Goal: Task Accomplishment & Management: Manage account settings

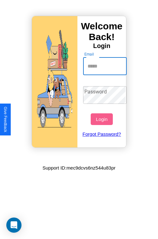
click at [106, 66] on input "Email" at bounding box center [105, 66] width 44 height 18
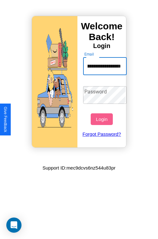
scroll to position [0, 26]
type input "**********"
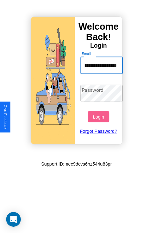
scroll to position [0, 0]
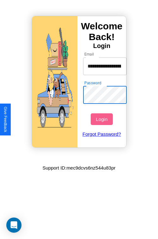
click at [102, 119] on button "Login" at bounding box center [102, 119] width 22 height 12
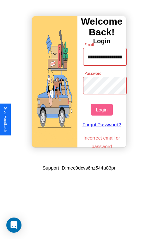
click at [102, 110] on button "Login" at bounding box center [102, 110] width 22 height 12
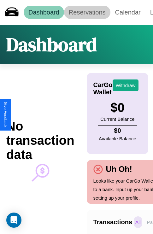
click at [87, 12] on link "Reservations" at bounding box center [87, 12] width 46 height 13
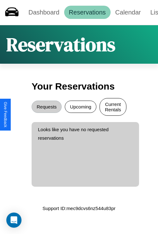
click at [113, 108] on button "Current Rentals" at bounding box center [112, 107] width 27 height 18
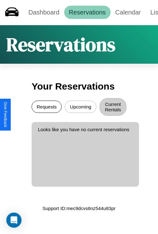
click at [46, 108] on button "Requests" at bounding box center [47, 107] width 30 height 12
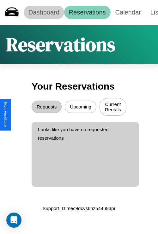
click at [44, 12] on link "Dashboard" at bounding box center [44, 12] width 40 height 13
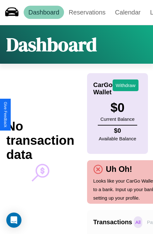
scroll to position [0, 45]
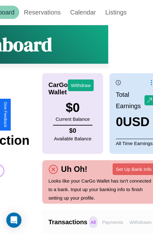
click at [141, 222] on p "Withdraws" at bounding box center [140, 223] width 25 height 12
click at [93, 222] on p "All" at bounding box center [93, 223] width 9 height 12
click at [141, 222] on p "Withdraws" at bounding box center [140, 223] width 25 height 12
